Goal: Task Accomplishment & Management: Manage account settings

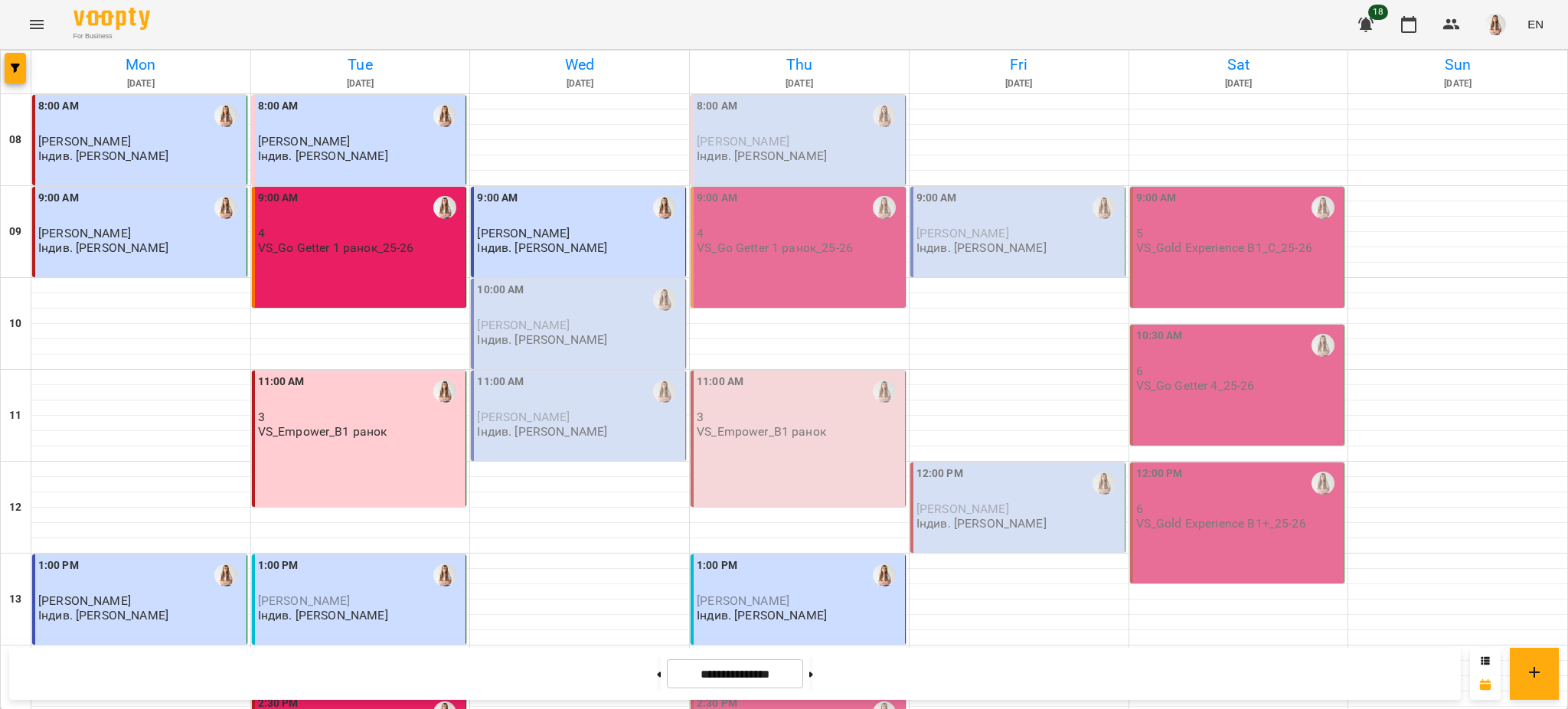
click at [557, 344] on p "Індив. [PERSON_NAME]" at bounding box center [542, 340] width 131 height 13
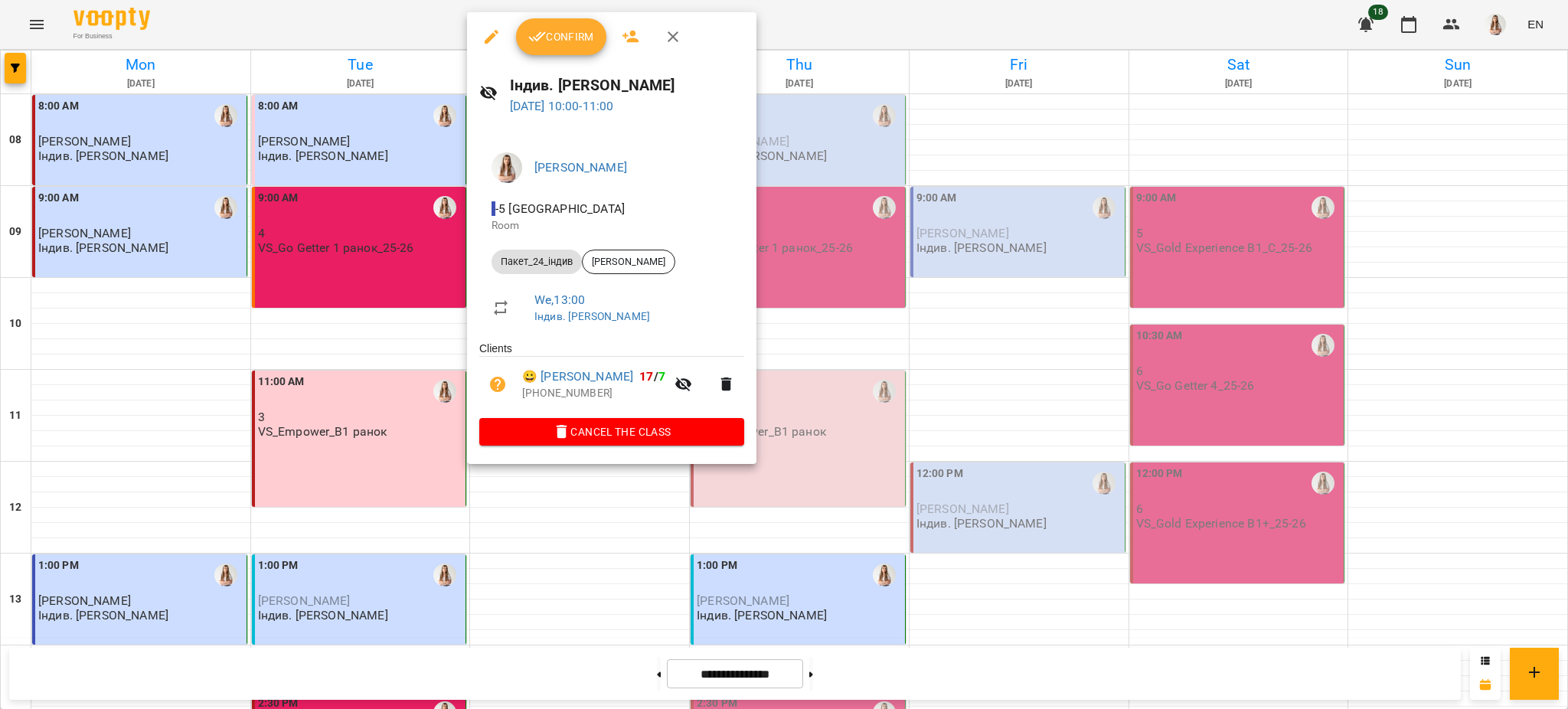
click at [494, 27] on icon "button" at bounding box center [491, 36] width 18 height 18
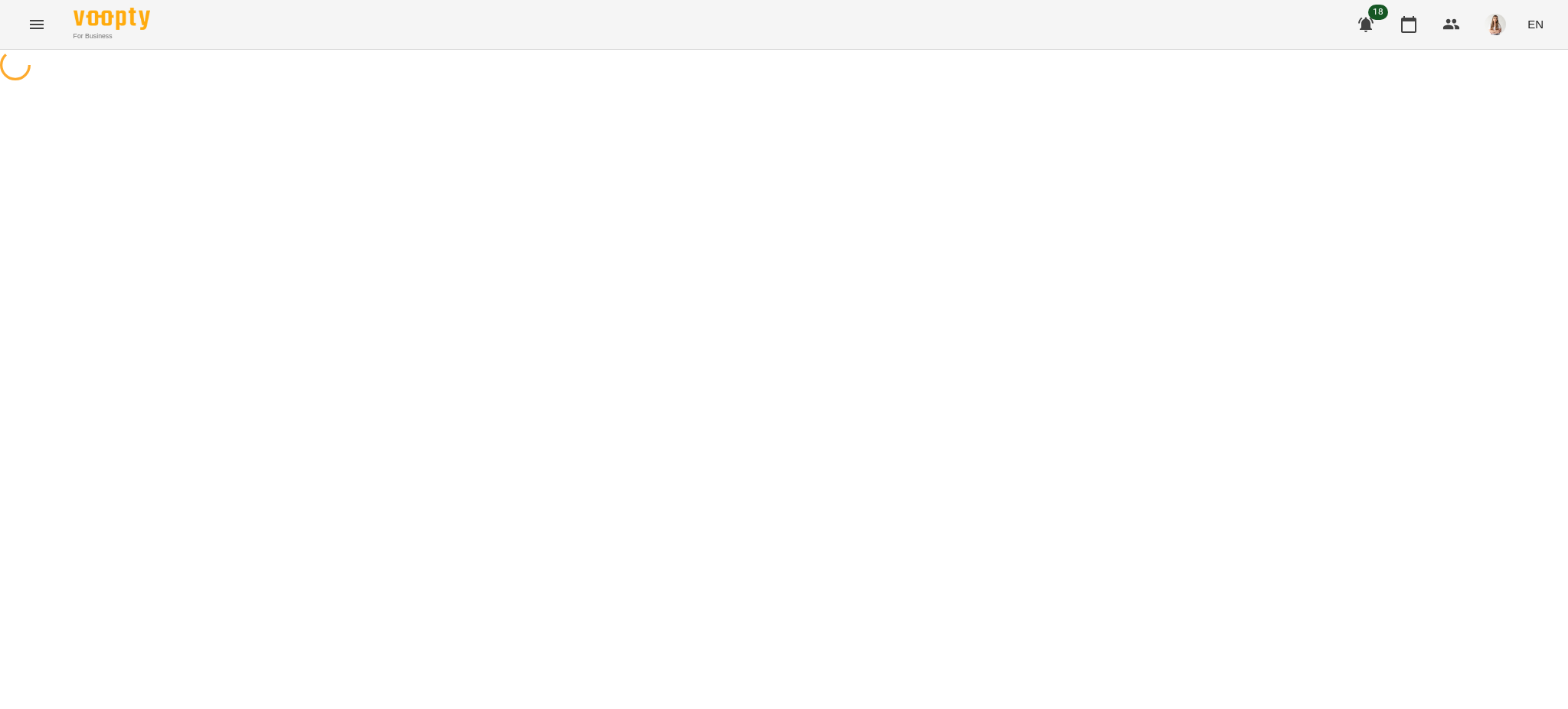
select select "**********"
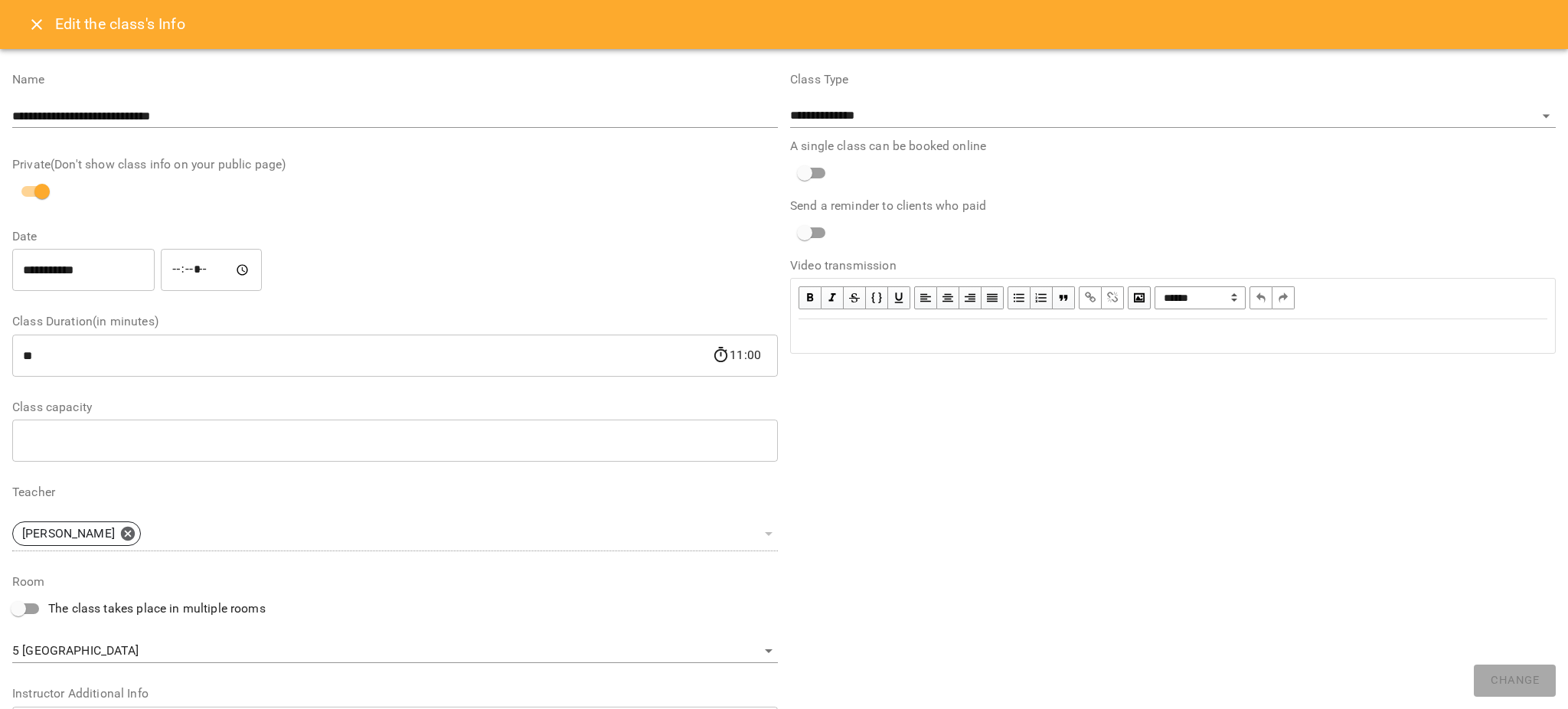
click at [33, 275] on input "**********" at bounding box center [83, 270] width 142 height 43
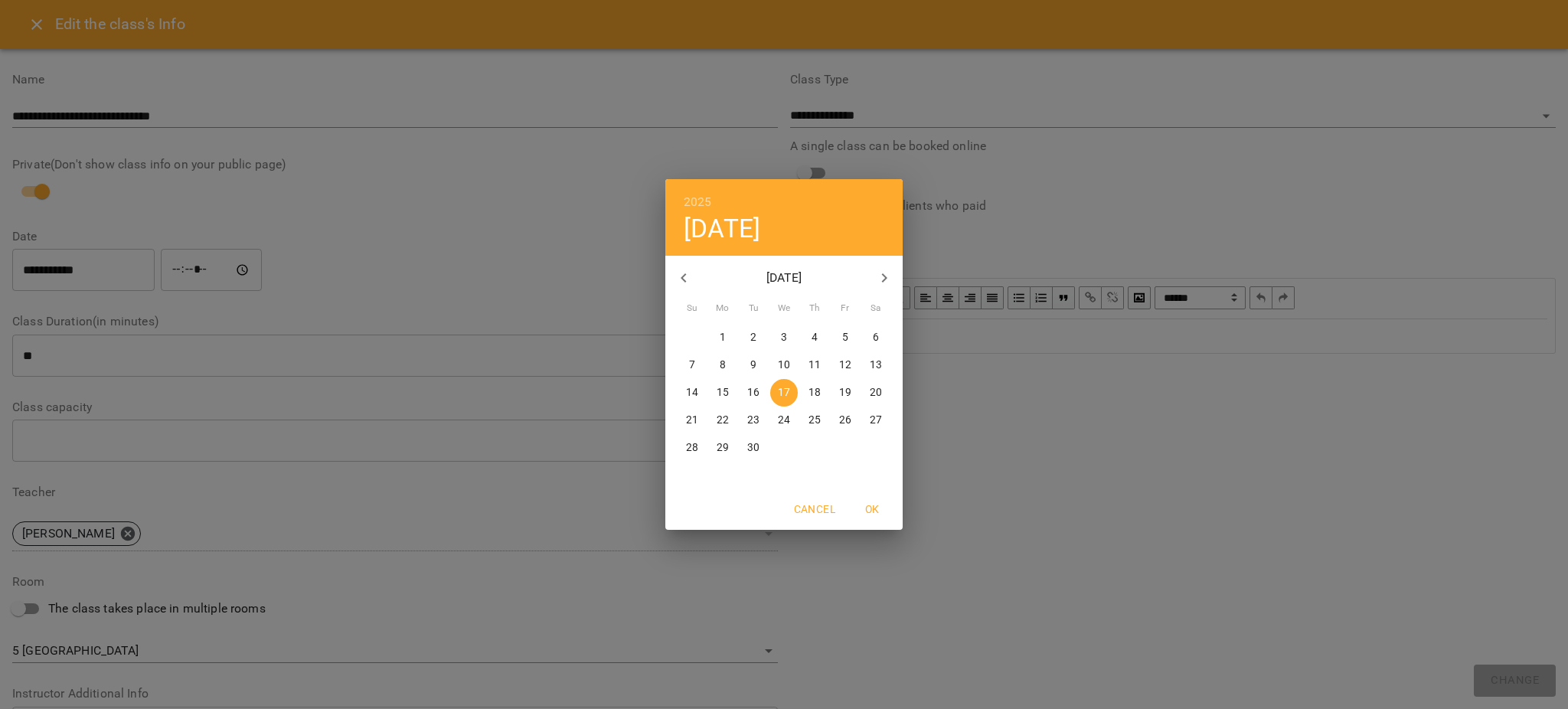
click at [857, 387] on span "19" at bounding box center [846, 393] width 27 height 15
type input "**********"
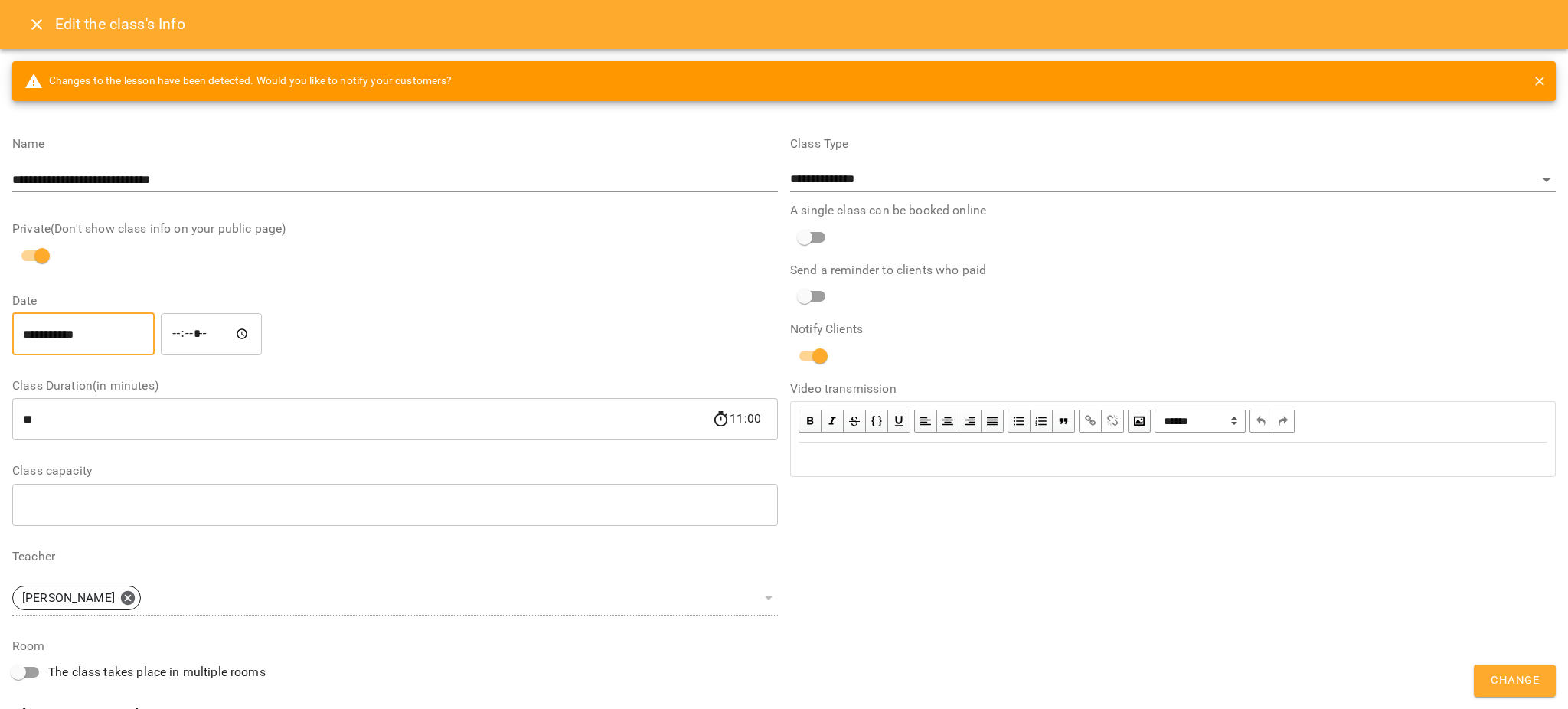
click at [193, 336] on input "*****" at bounding box center [211, 334] width 102 height 43
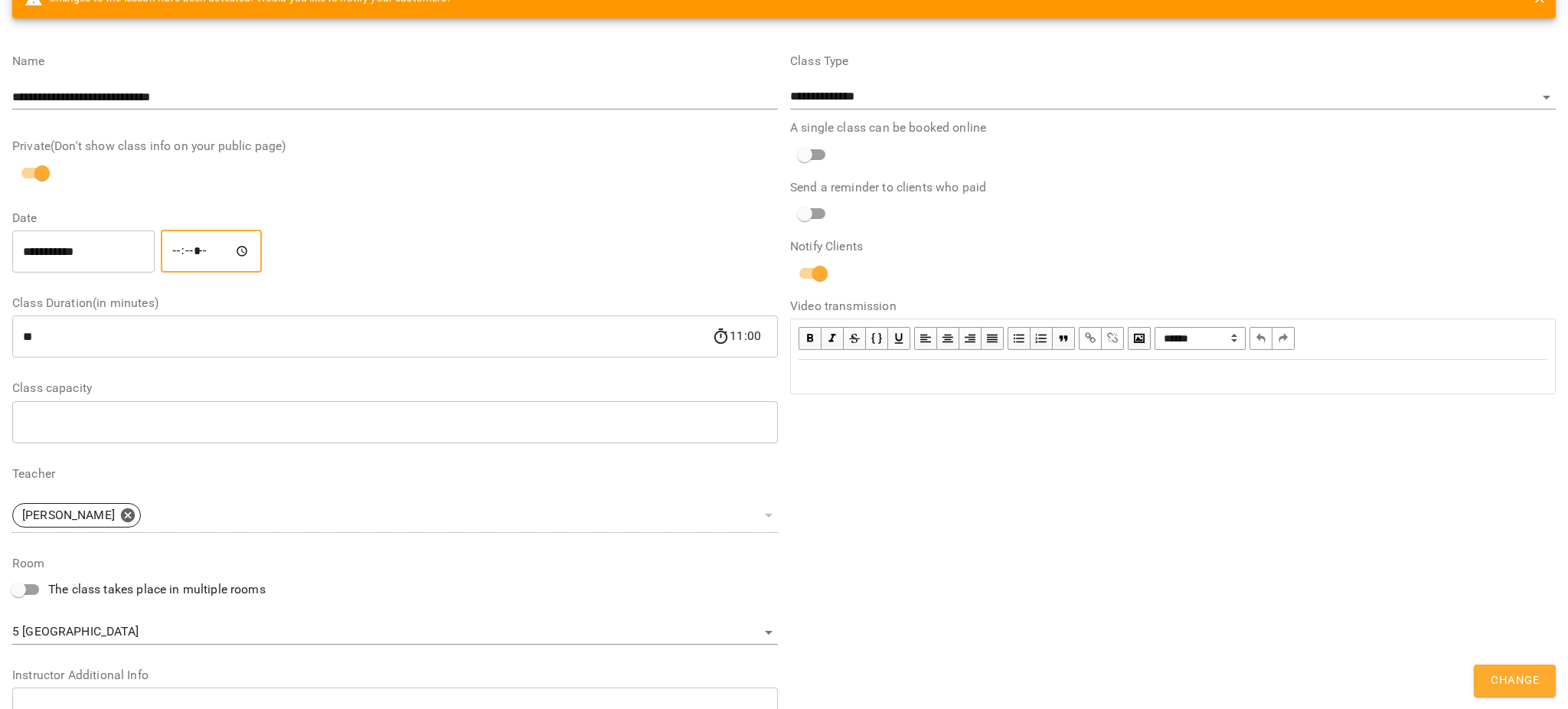
scroll to position [277, 0]
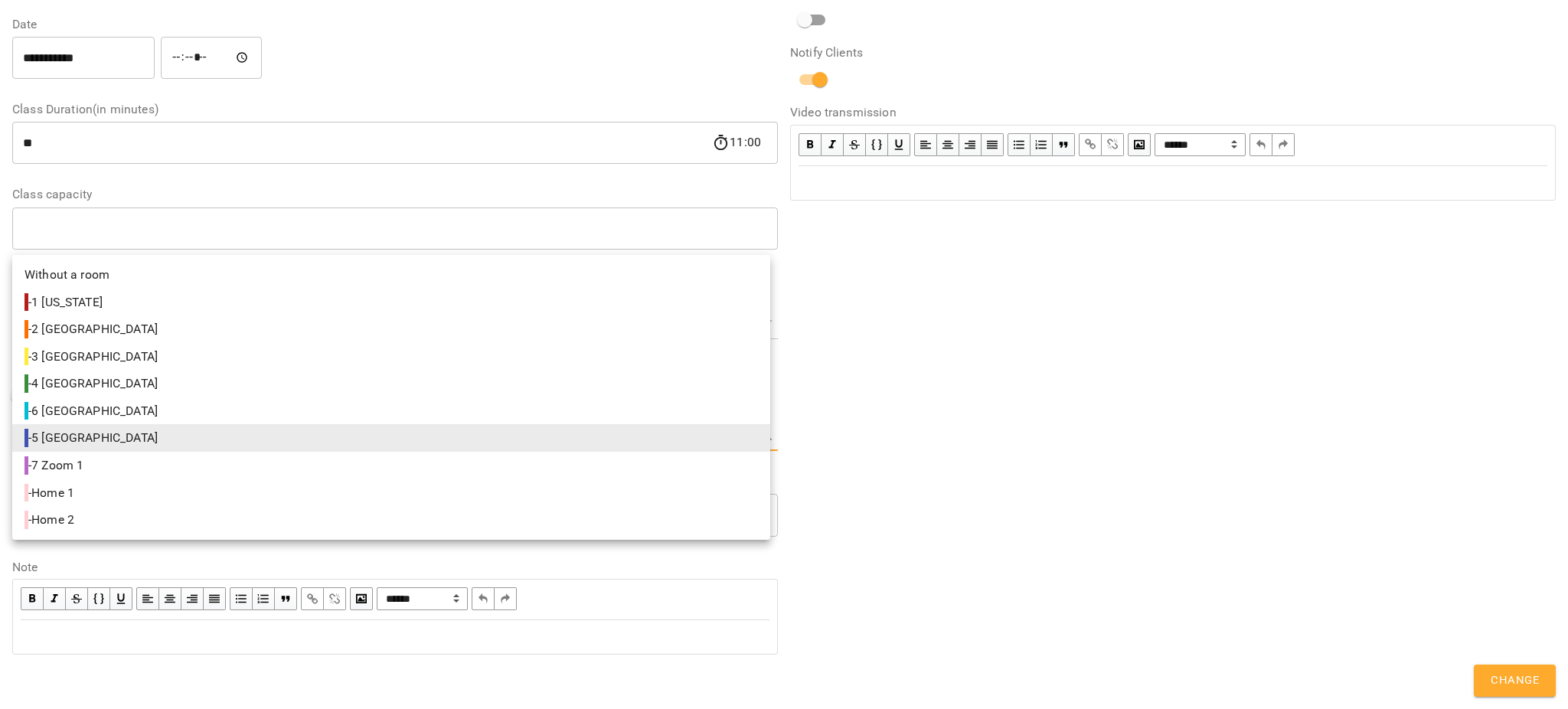
click at [50, 437] on body "**********" at bounding box center [784, 376] width 1568 height 753
click at [1514, 685] on div at bounding box center [784, 354] width 1568 height 709
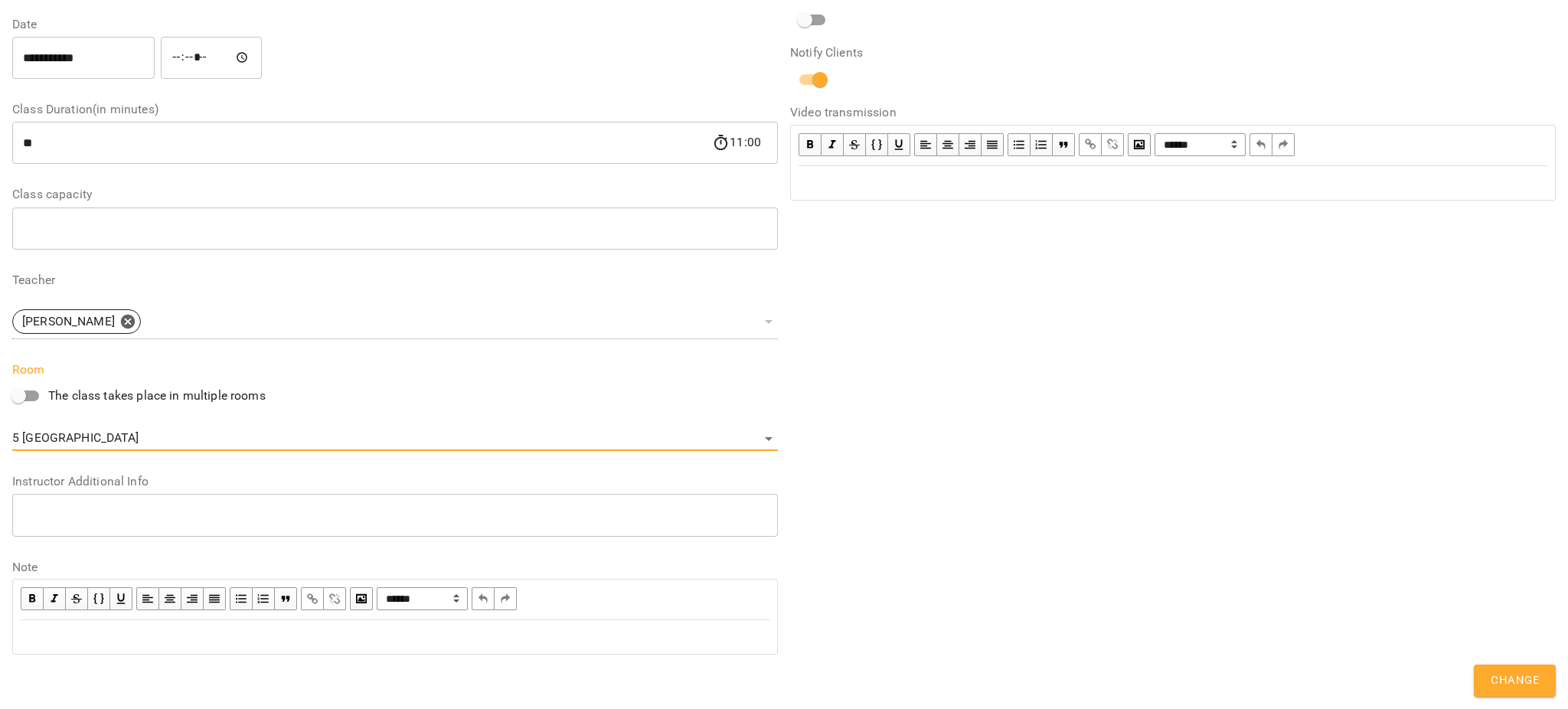
click at [1520, 675] on span "Change" at bounding box center [1515, 681] width 48 height 20
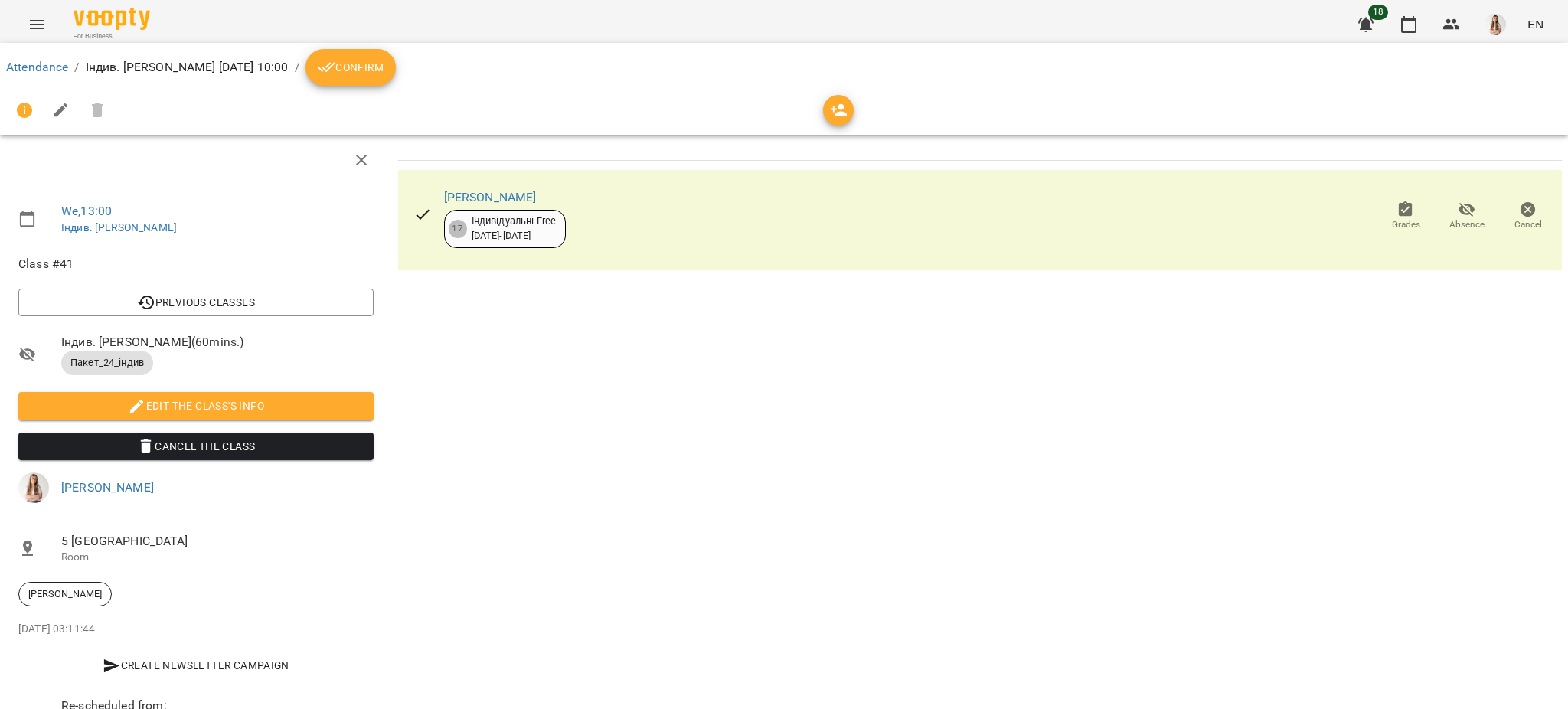
click at [18, 23] on button "Menu" at bounding box center [36, 24] width 37 height 37
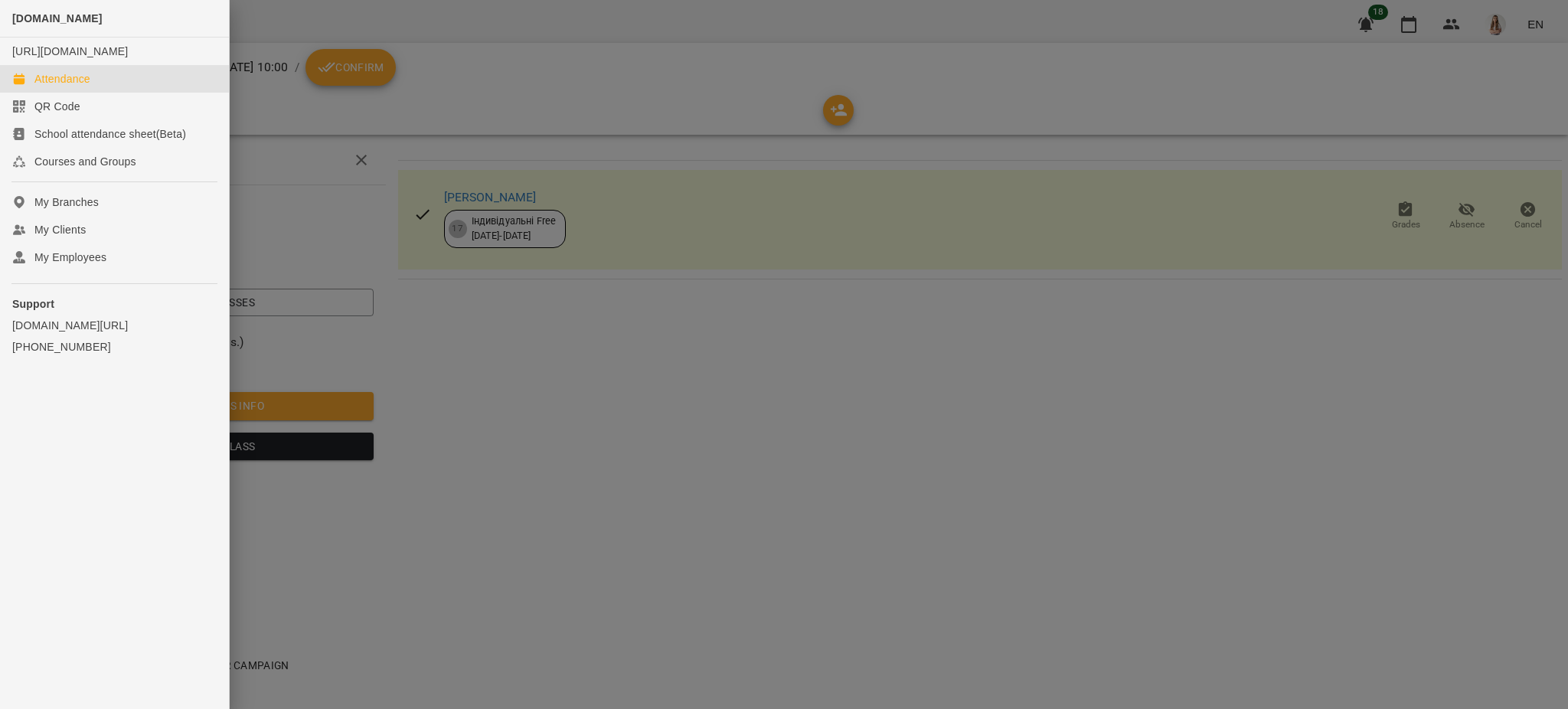
click at [66, 86] on div "Attendance" at bounding box center [63, 79] width 56 height 15
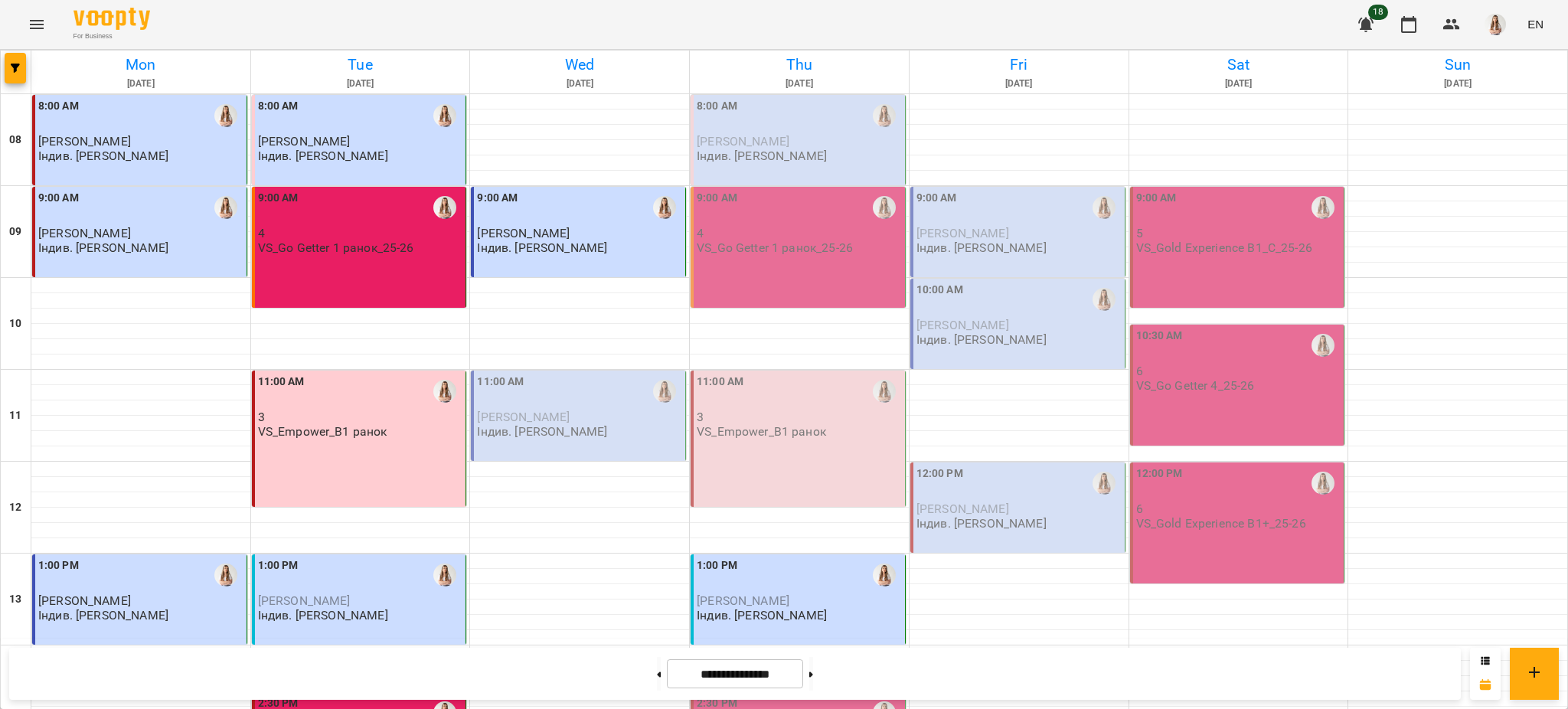
scroll to position [102, 0]
click at [561, 410] on span "[PERSON_NAME]" at bounding box center [523, 417] width 92 height 15
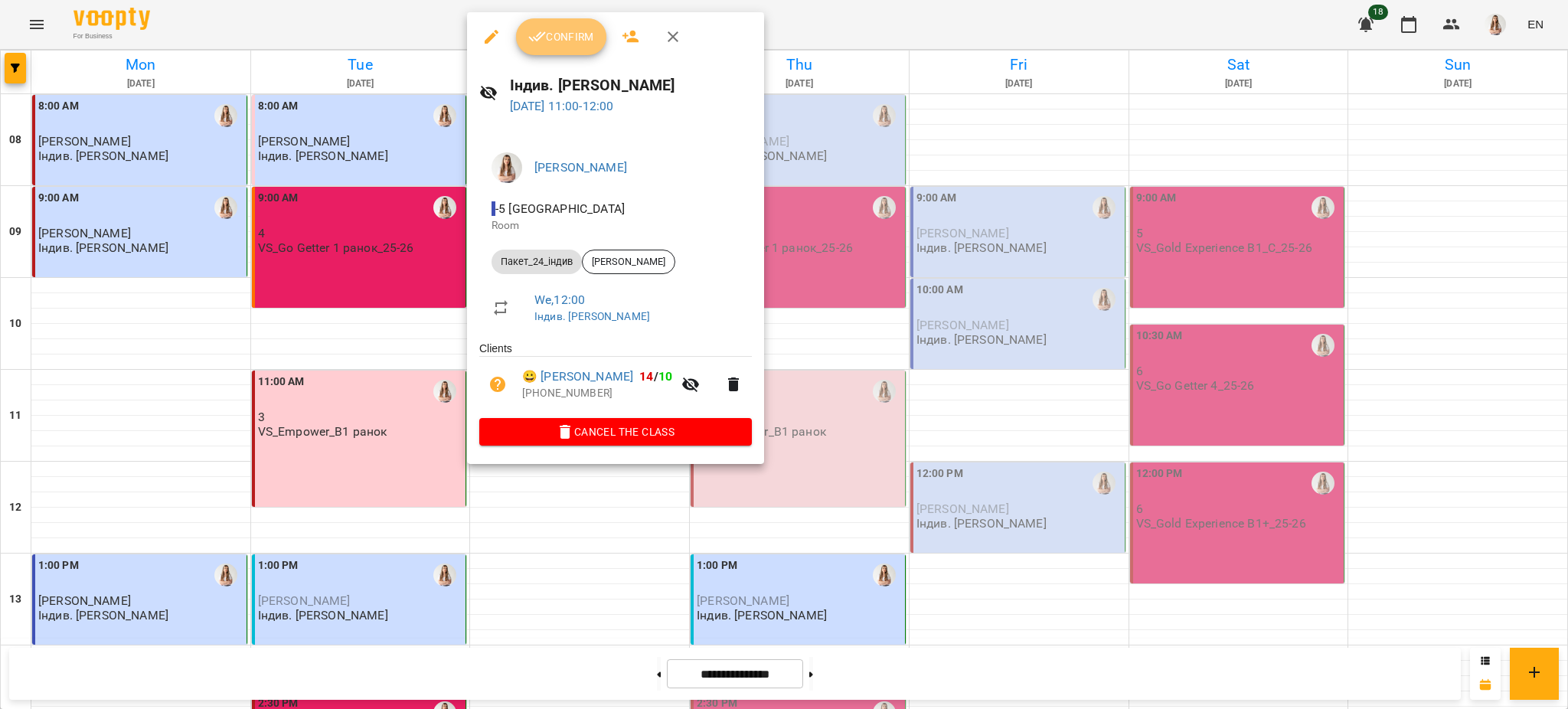
click at [571, 42] on span "Confirm" at bounding box center [561, 36] width 66 height 18
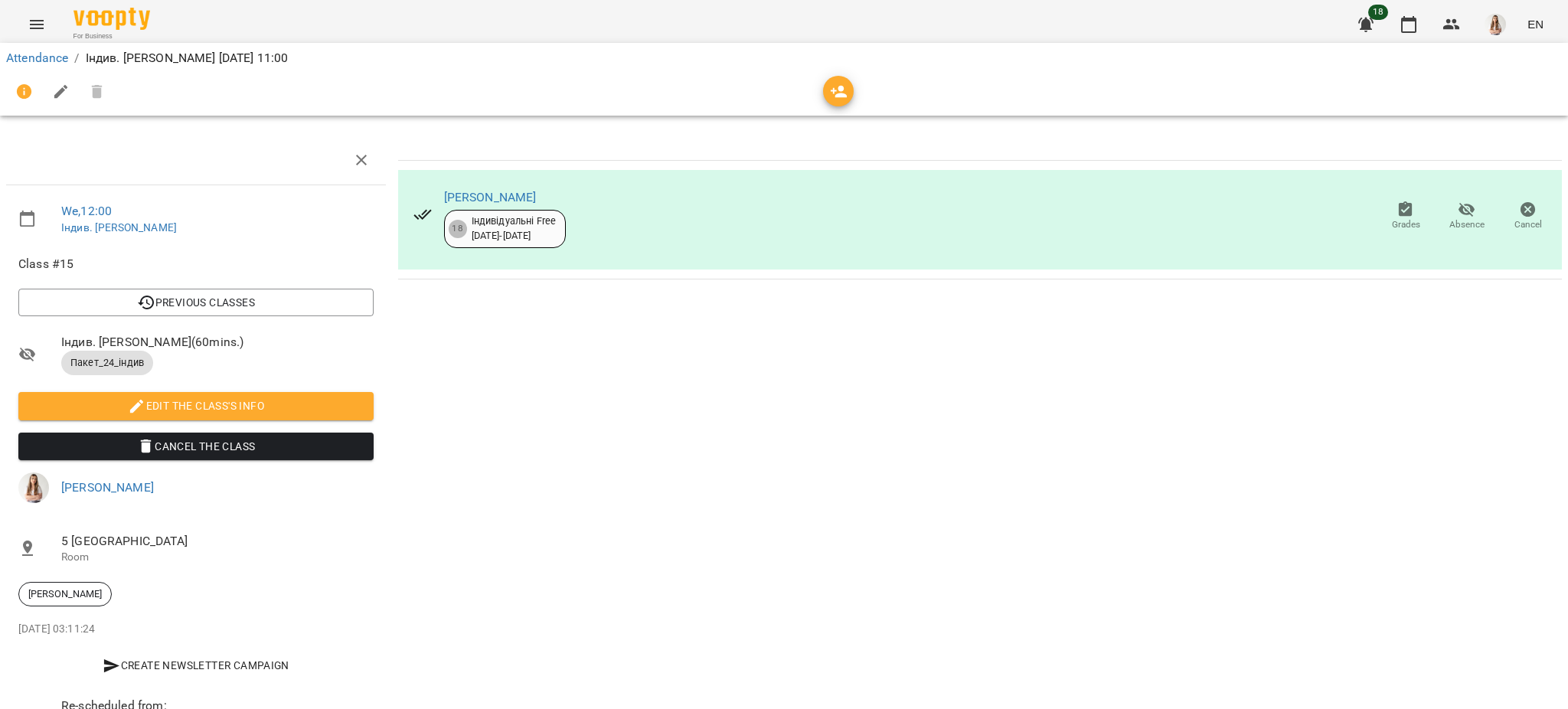
click at [52, 90] on icon "button" at bounding box center [61, 92] width 18 height 18
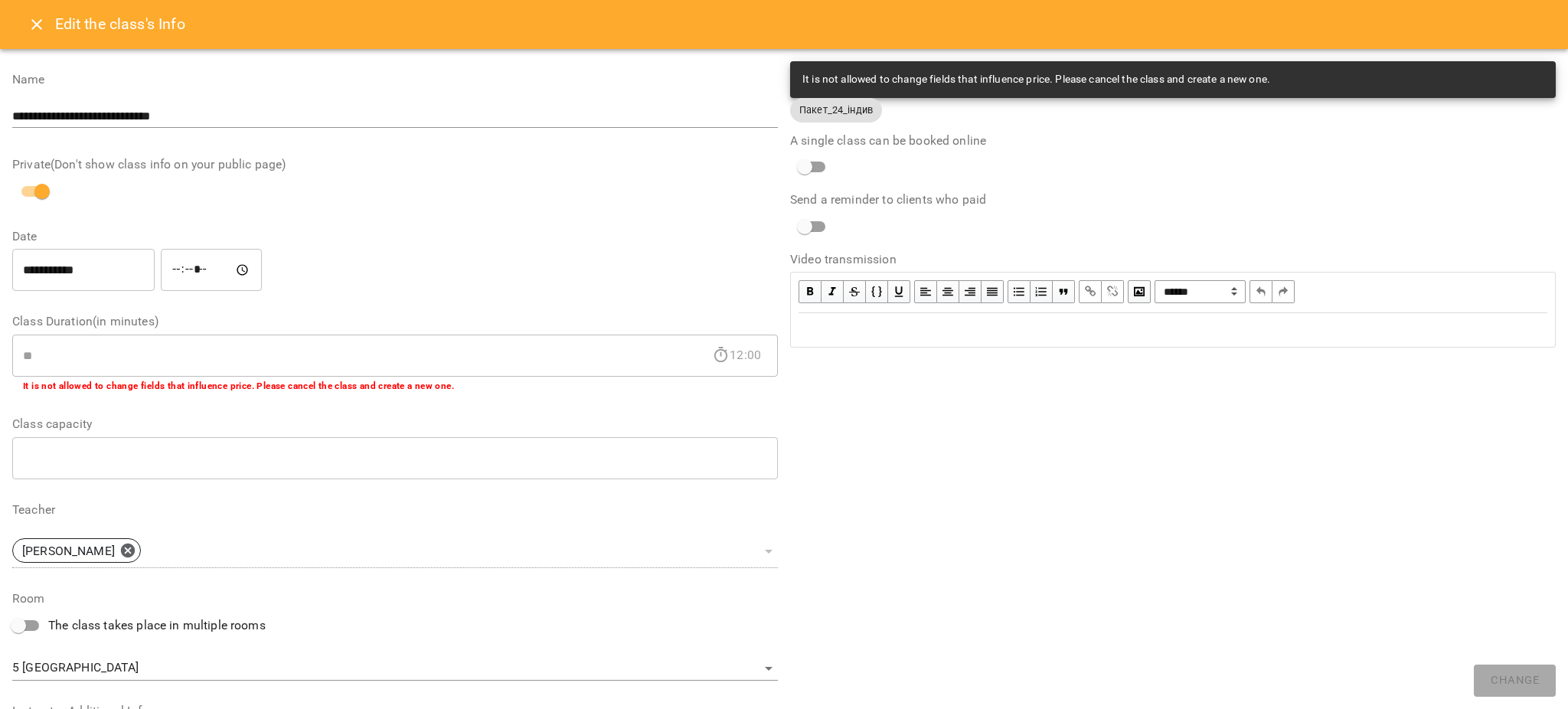
click at [895, 335] on div "Edit text" at bounding box center [1173, 330] width 749 height 18
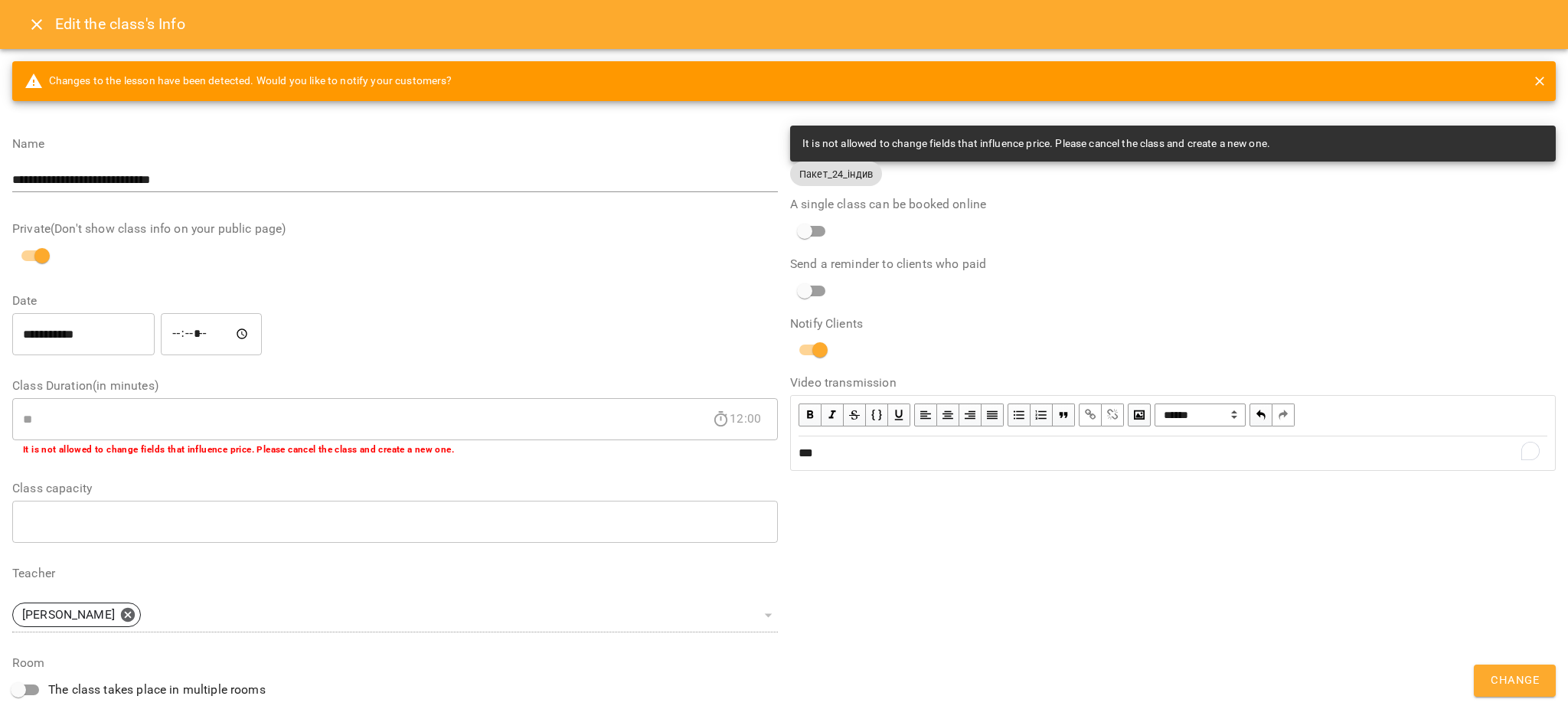
click at [1528, 685] on span "Change" at bounding box center [1515, 681] width 48 height 20
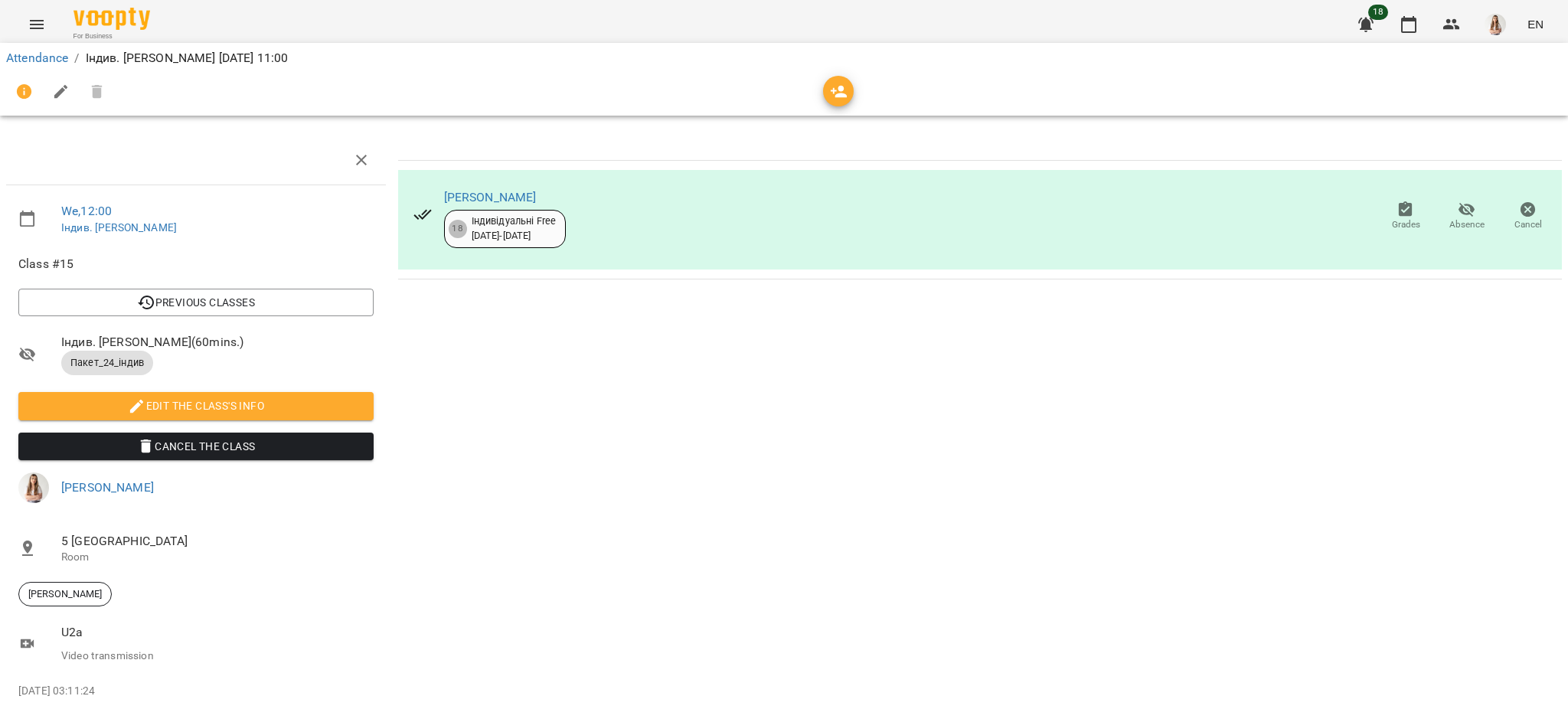
click at [28, 32] on icon "Menu" at bounding box center [36, 24] width 18 height 18
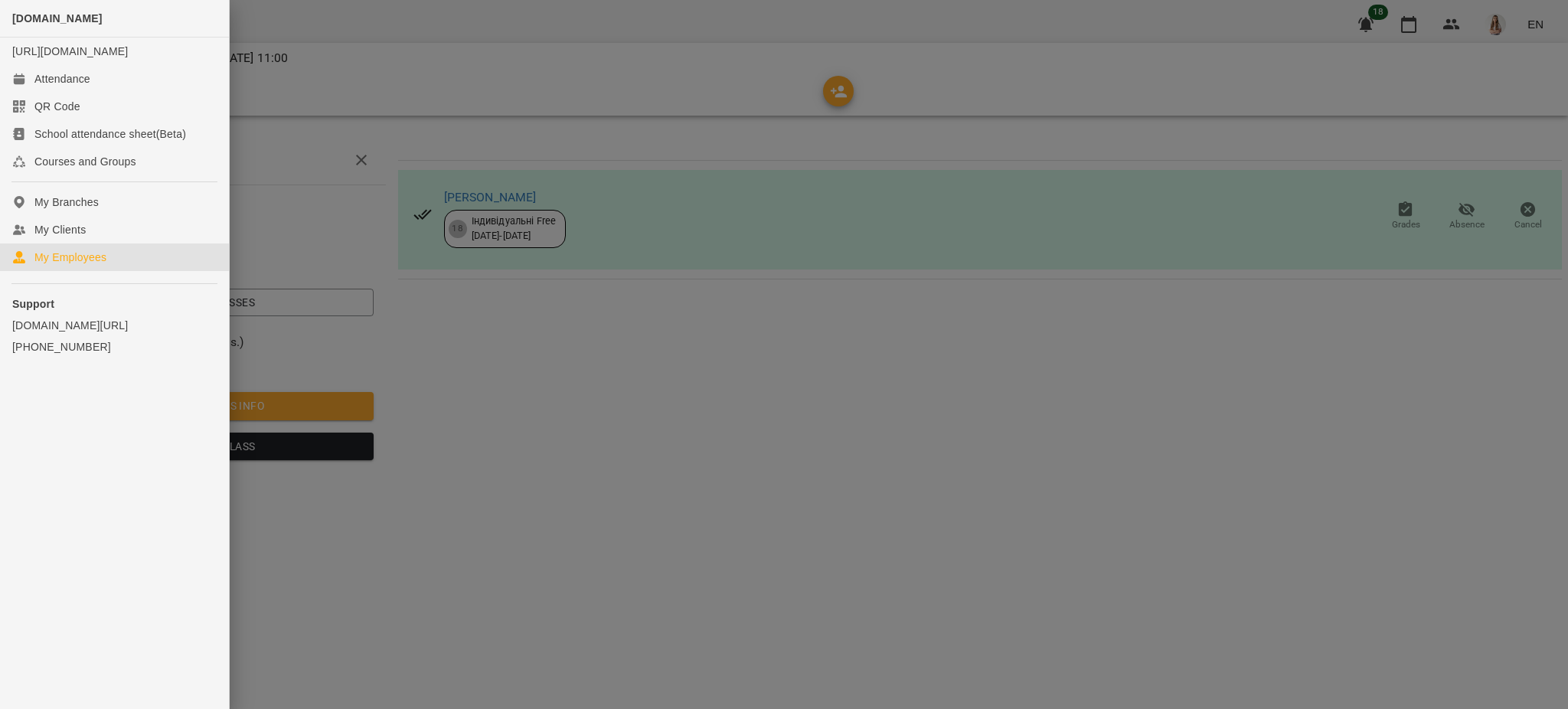
click at [74, 265] on div "My Employees" at bounding box center [70, 257] width 72 height 15
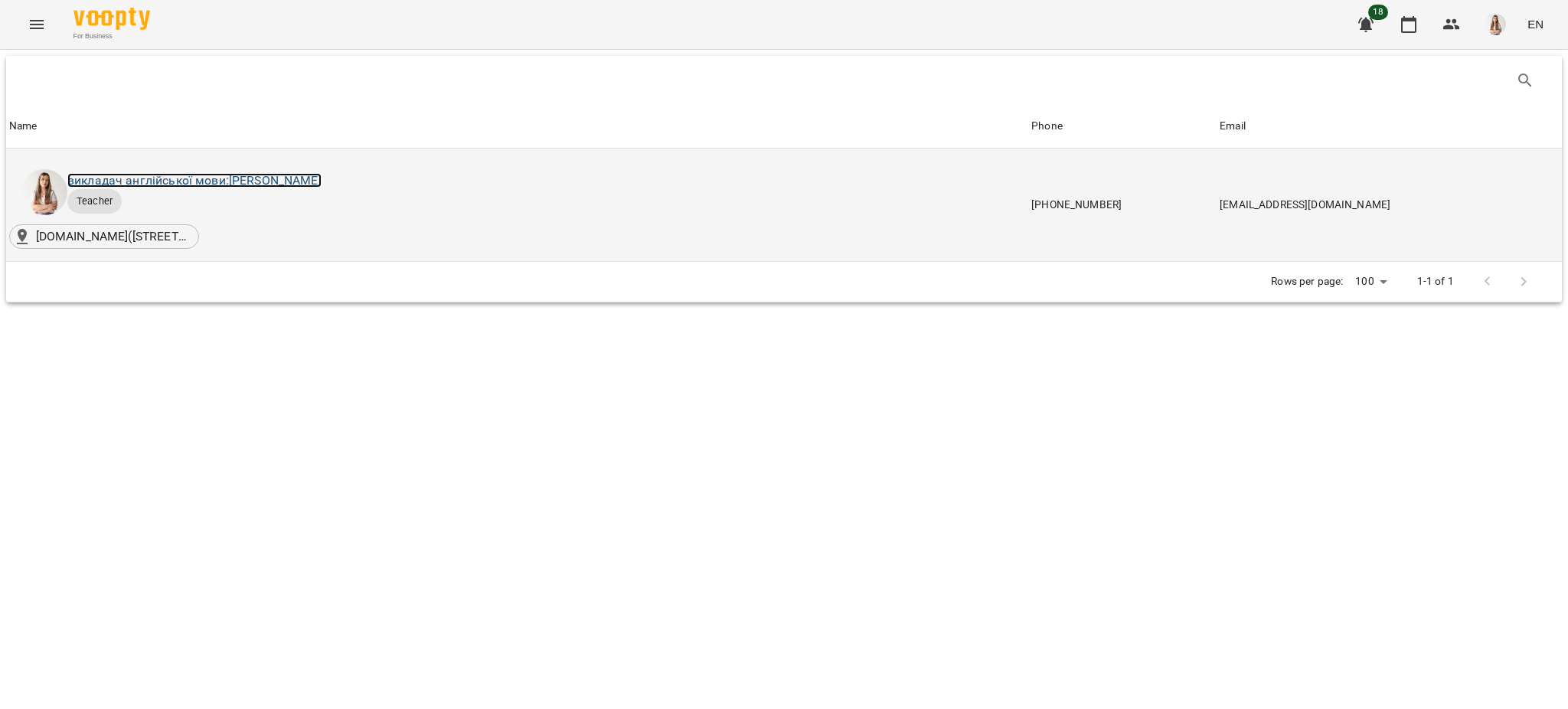
click at [313, 177] on link "викладач англійської мови: [PERSON_NAME]" at bounding box center [194, 180] width 255 height 15
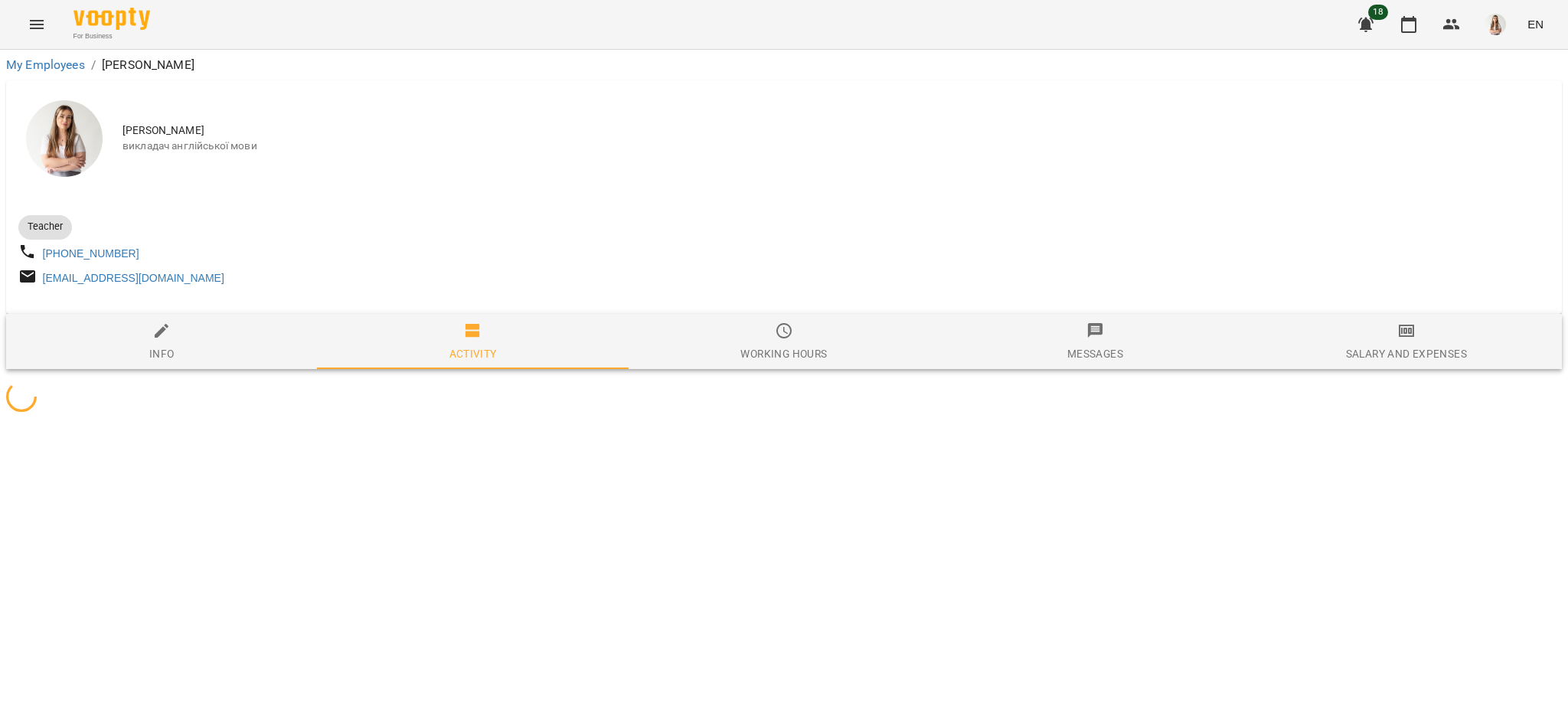
click at [1413, 364] on div "Salary and Expenses" at bounding box center [1407, 354] width 121 height 18
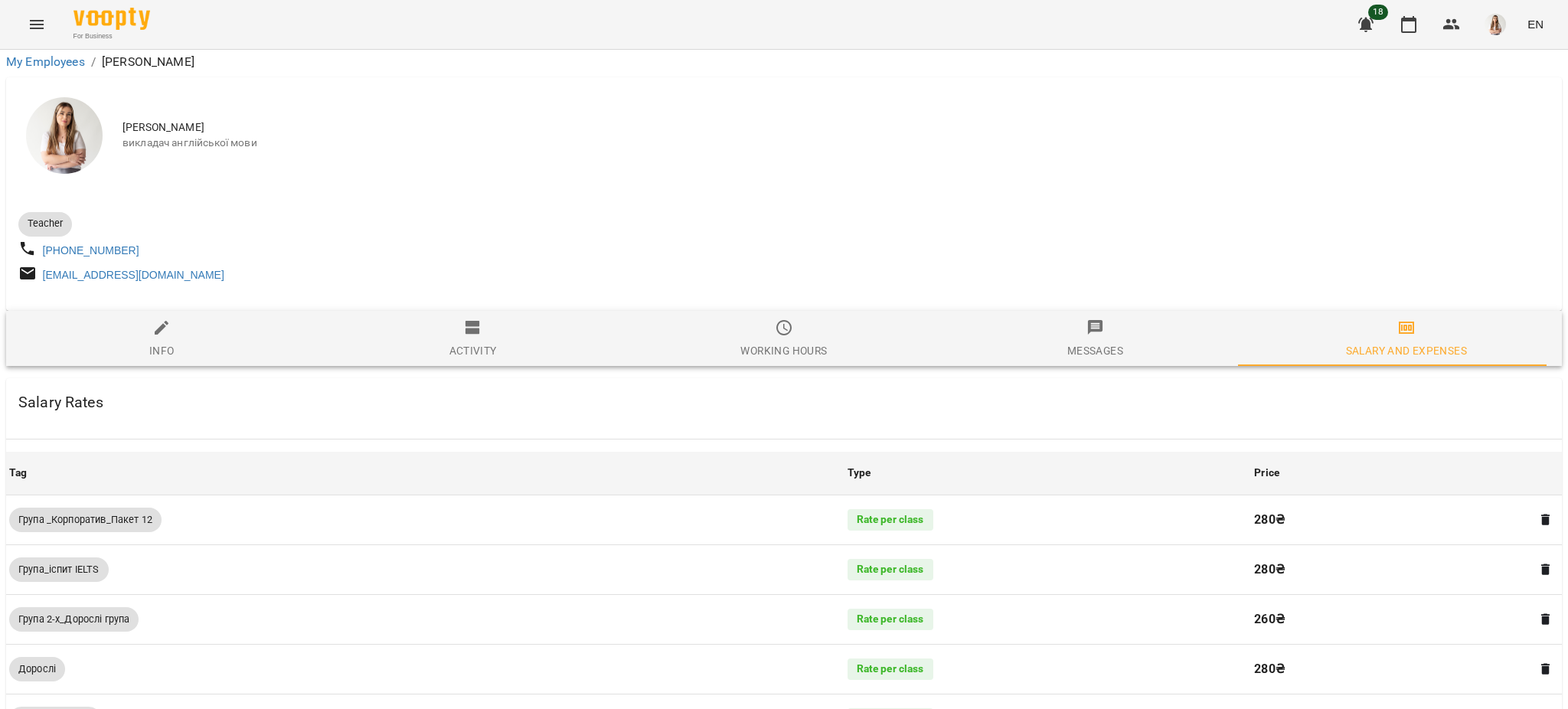
scroll to position [1021, 0]
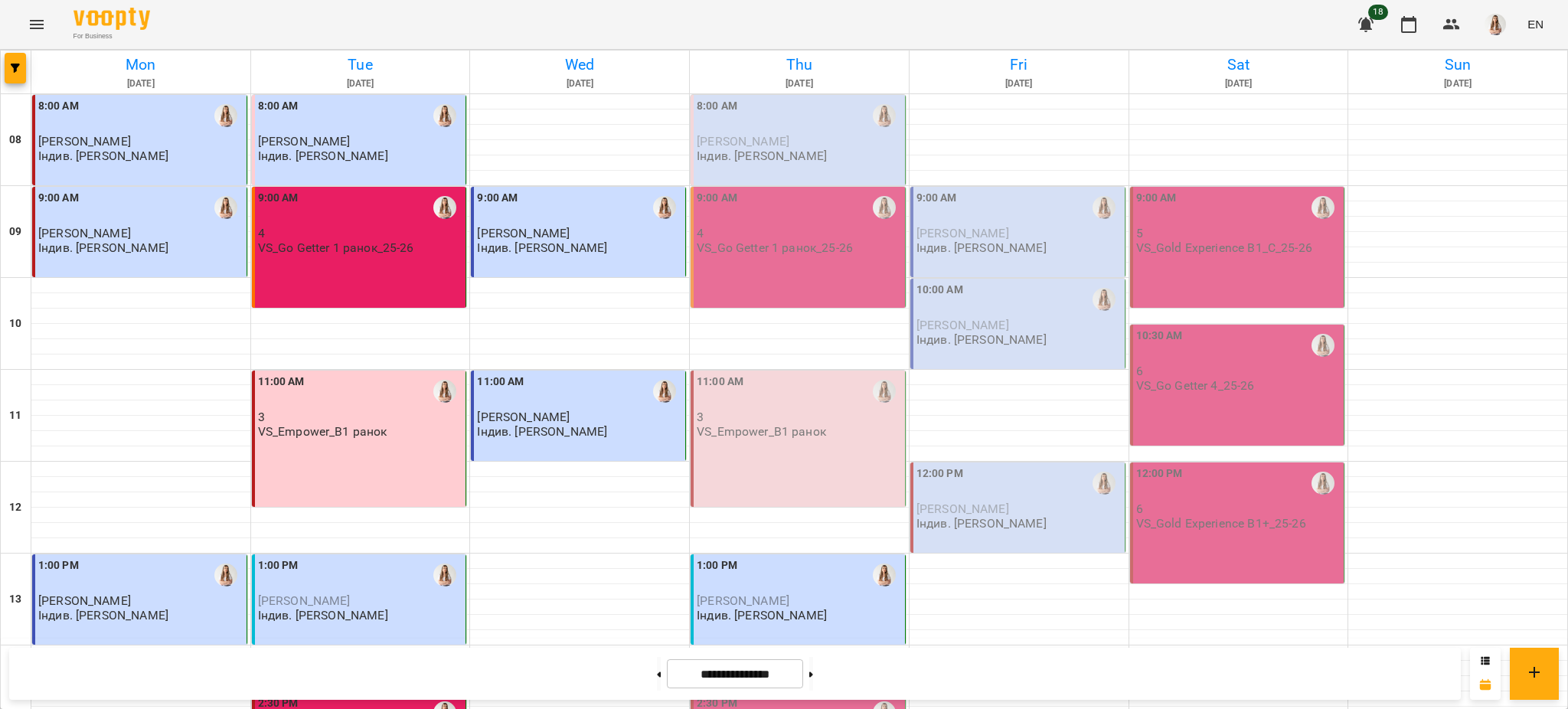
scroll to position [204, 0]
click at [41, 24] on icon "Menu" at bounding box center [36, 24] width 14 height 9
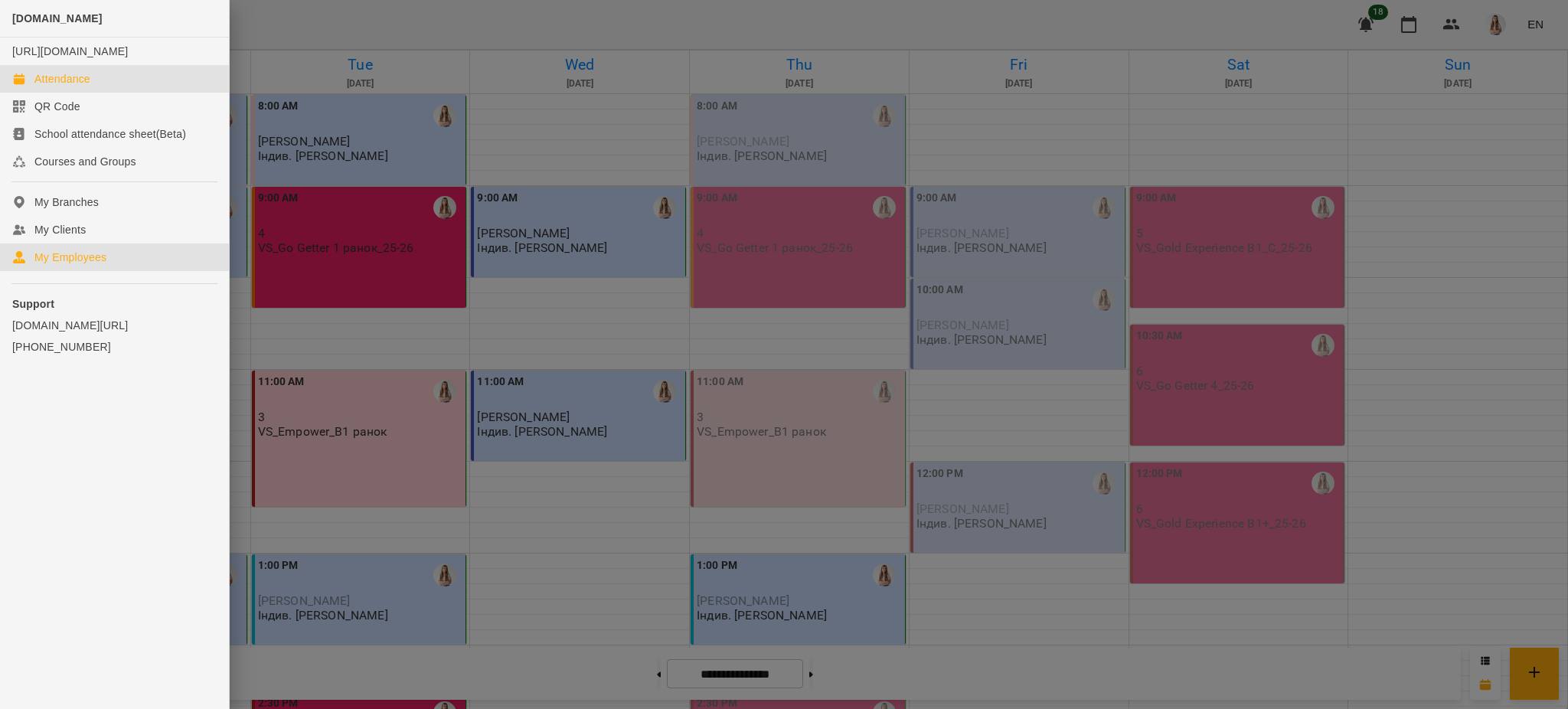
click at [96, 265] on div "My Employees" at bounding box center [70, 257] width 72 height 15
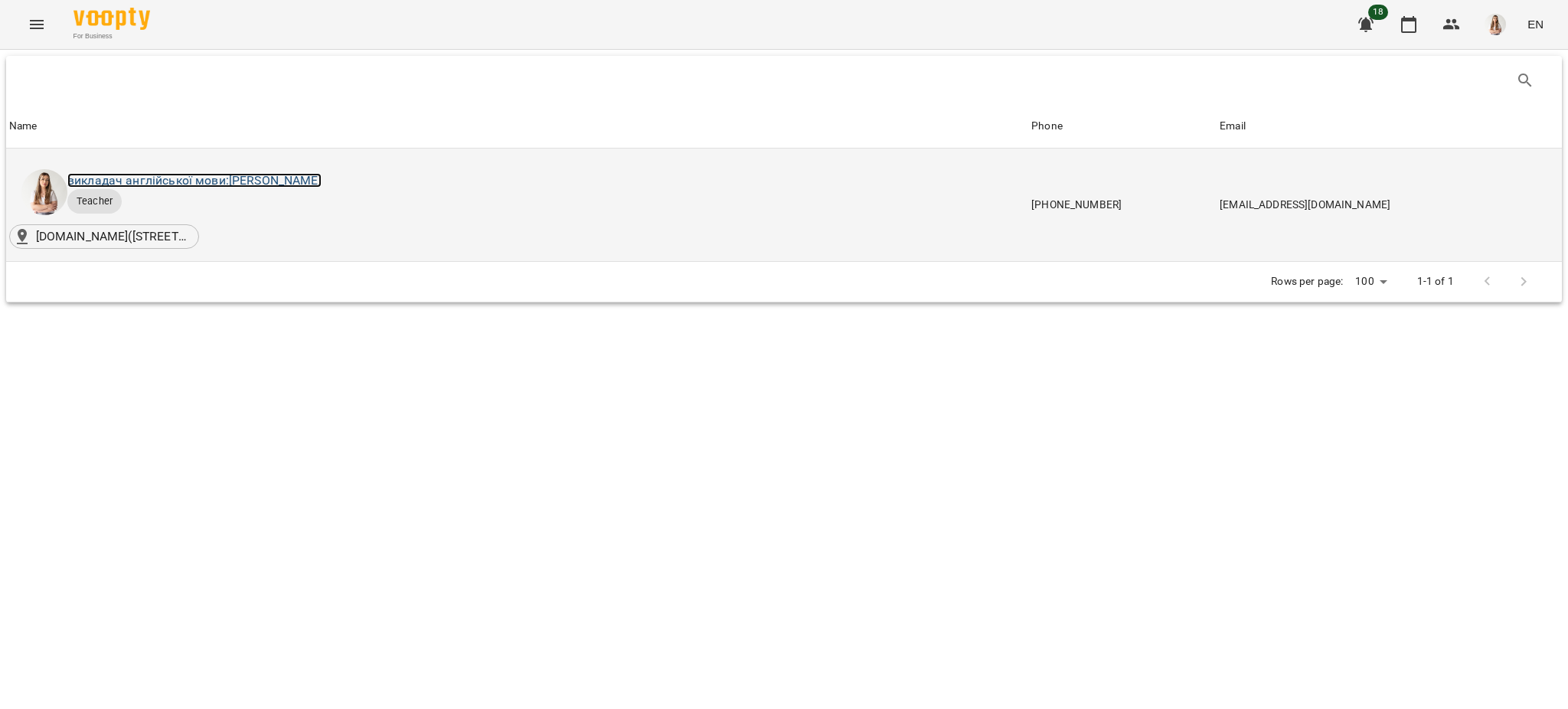
click at [322, 187] on link "викладач англійської мови: [PERSON_NAME]" at bounding box center [194, 180] width 255 height 15
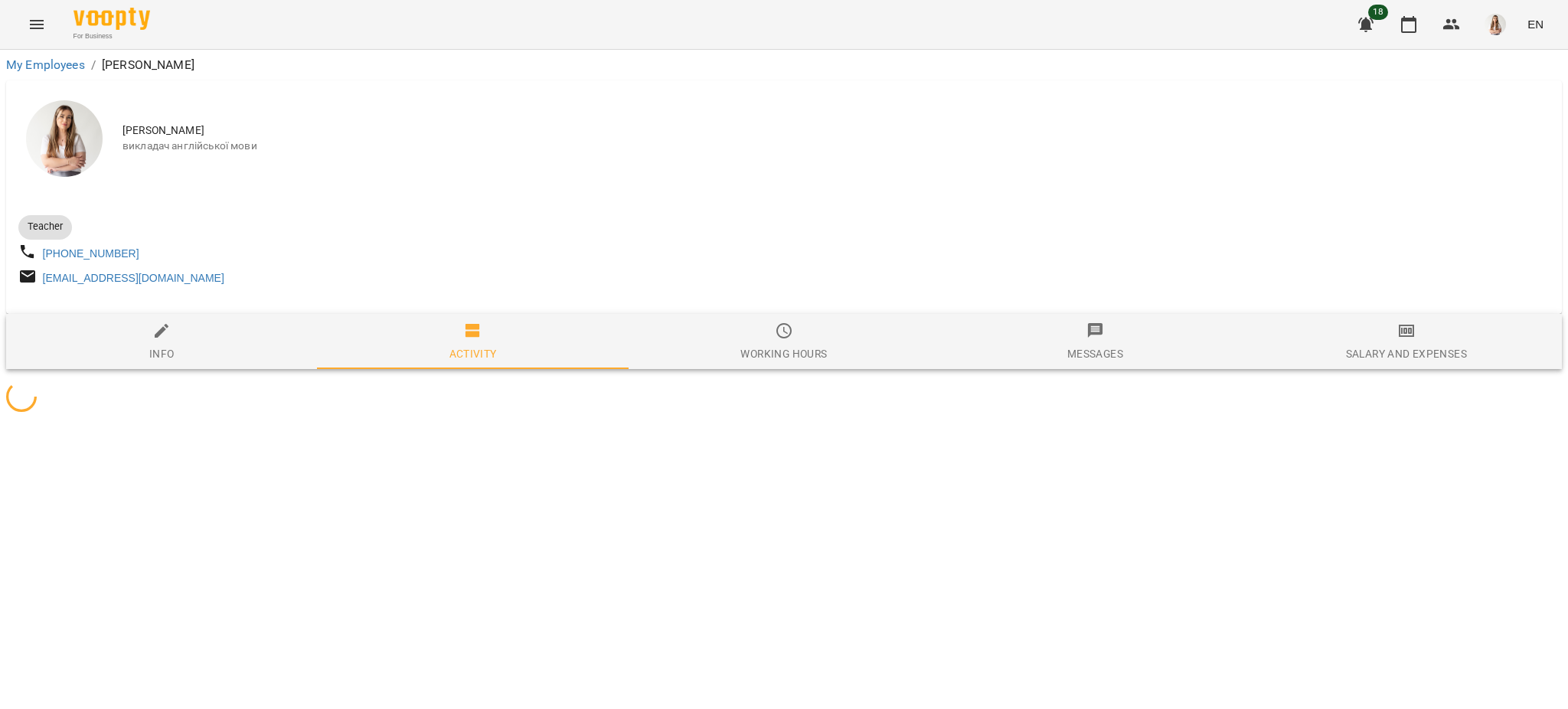
click at [1366, 338] on span "Salary and Expenses" at bounding box center [1407, 343] width 293 height 42
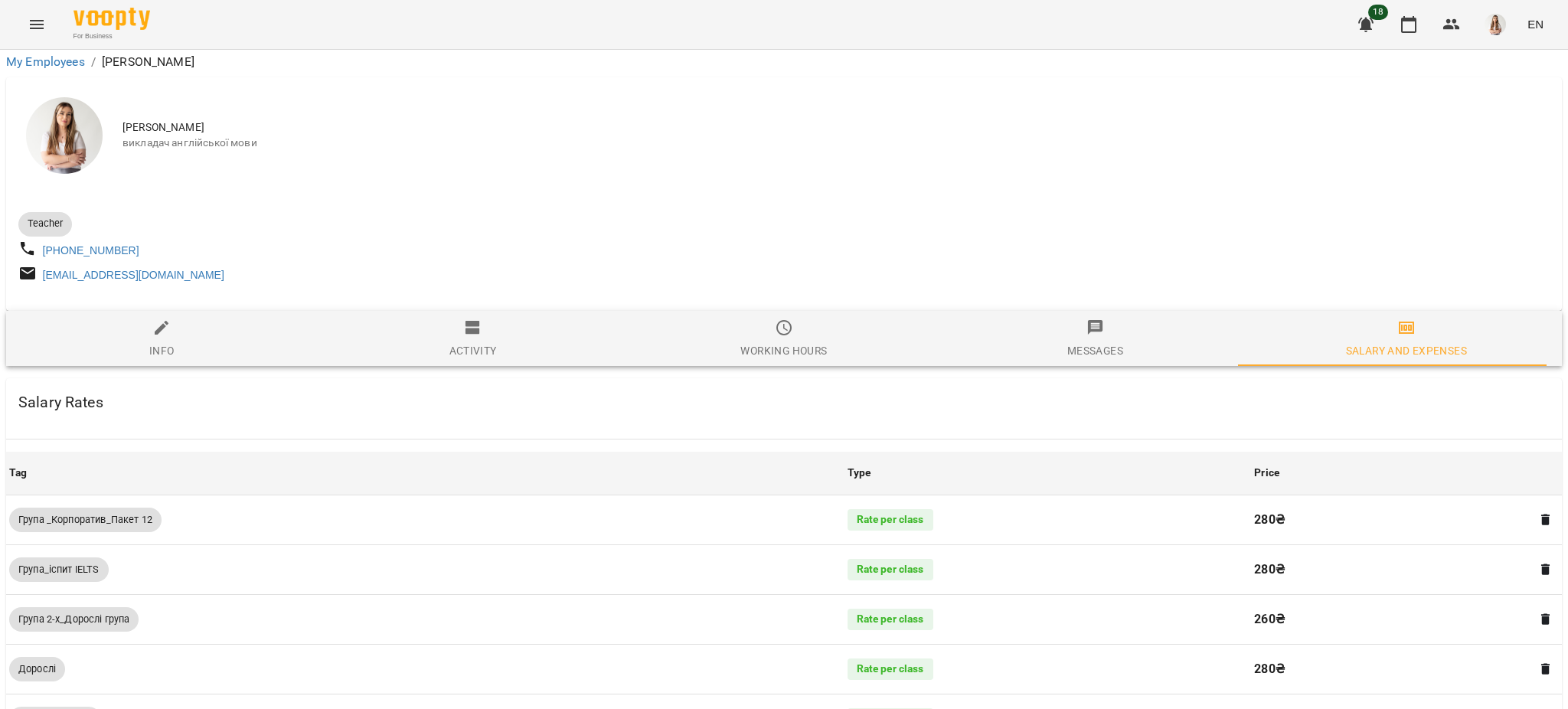
scroll to position [1100, 0]
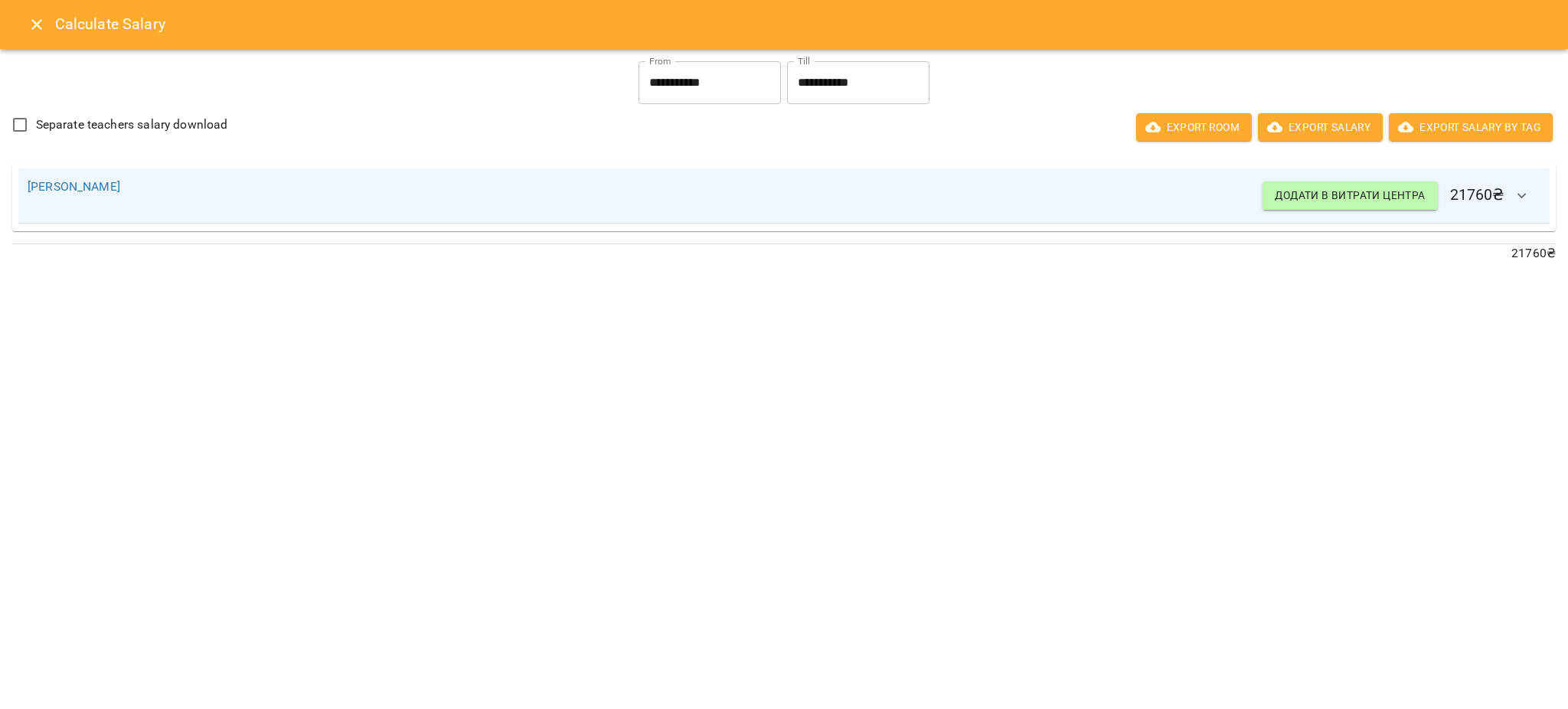
click at [1507, 190] on button "button" at bounding box center [1522, 196] width 37 height 37
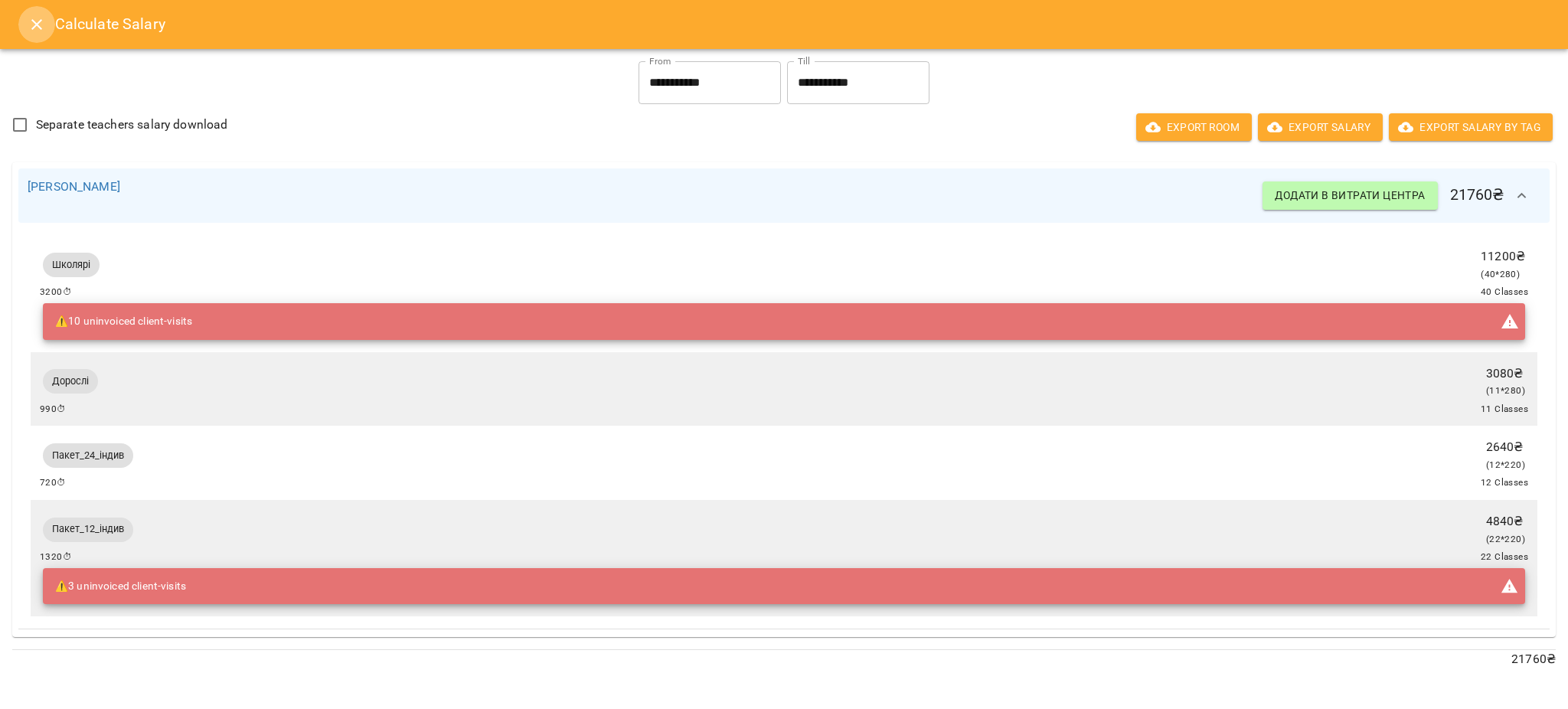
click at [26, 14] on button "Close" at bounding box center [36, 24] width 37 height 37
click at [26, 14] on button "Menu" at bounding box center [36, 24] width 37 height 37
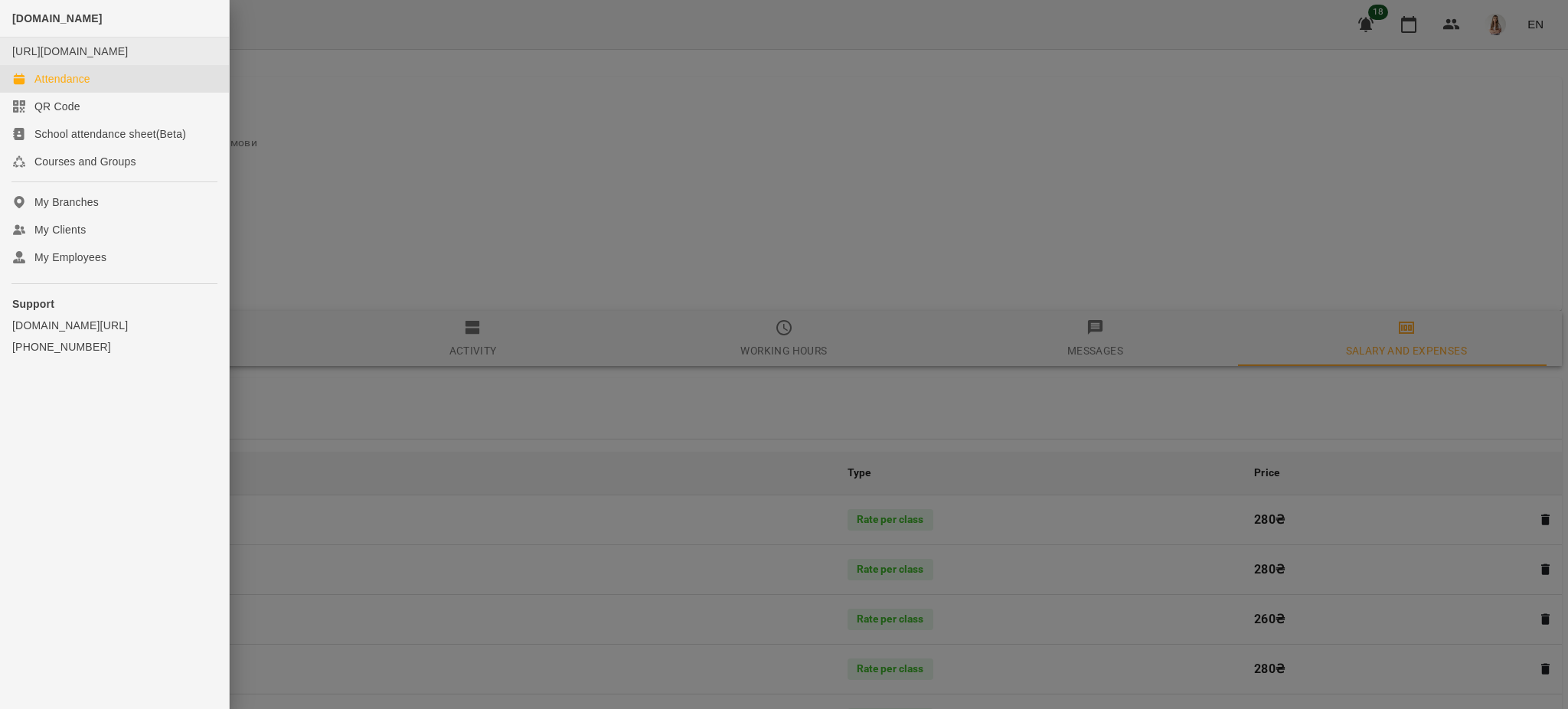
drag, startPoint x: 54, startPoint y: 95, endPoint x: 63, endPoint y: 60, distance: 36.1
click at [54, 86] on div "Attendance" at bounding box center [63, 79] width 56 height 15
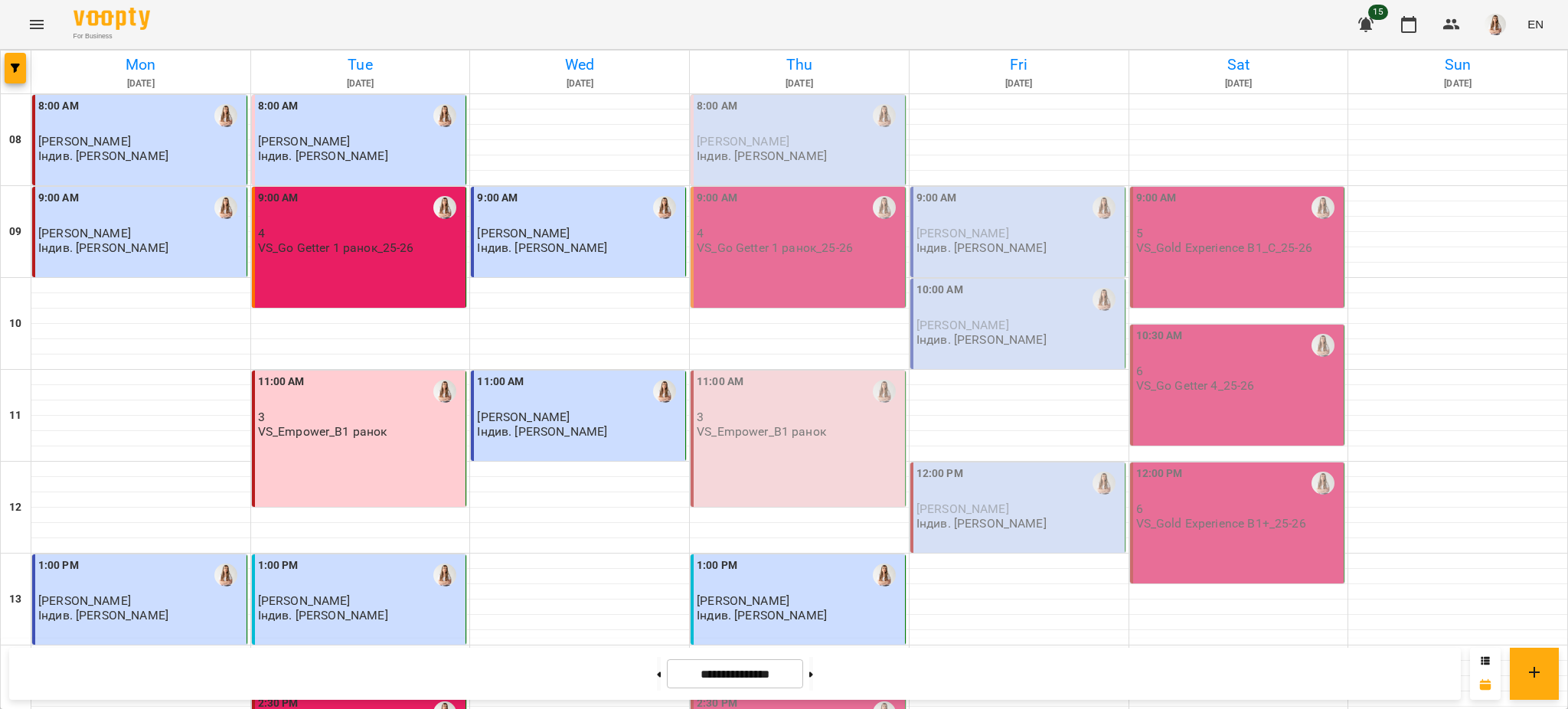
scroll to position [102, 0]
